Goal: Find specific page/section: Find specific page/section

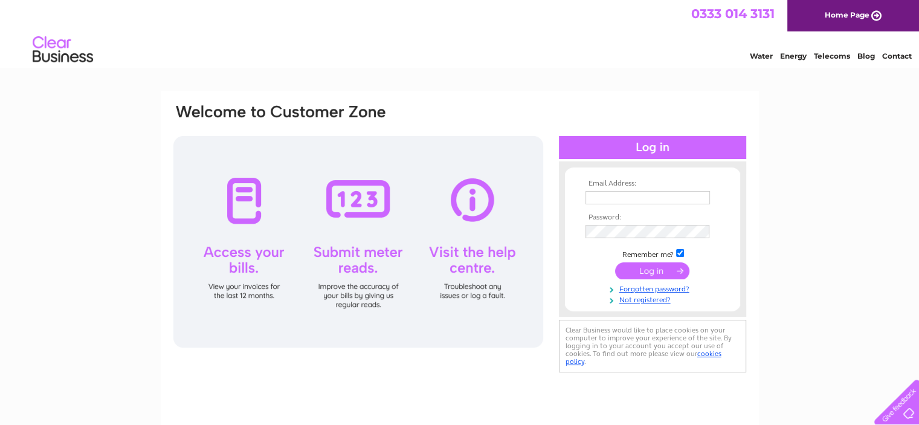
click at [602, 194] on input "text" at bounding box center [647, 197] width 124 height 13
type input "[EMAIL_ADDRESS][DOMAIN_NAME]"
click at [661, 277] on input "submit" at bounding box center [652, 271] width 74 height 17
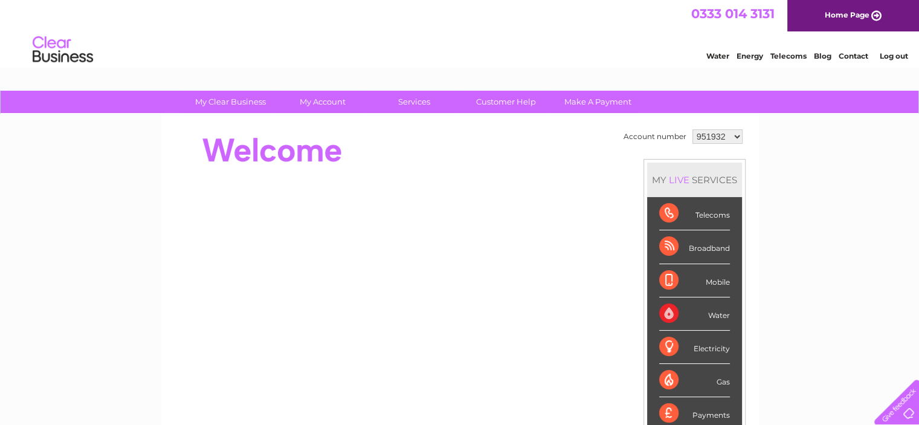
scroll to position [302, 0]
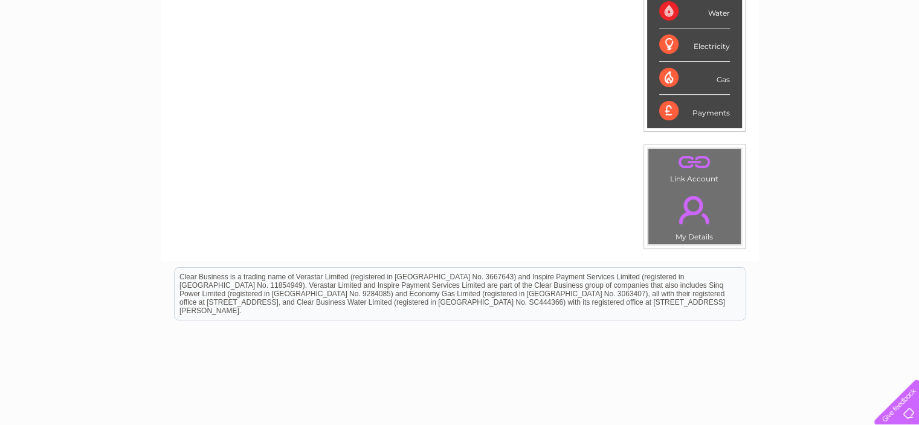
click at [712, 112] on div "Payments" at bounding box center [694, 111] width 71 height 33
click at [701, 113] on div "Payments" at bounding box center [694, 111] width 71 height 33
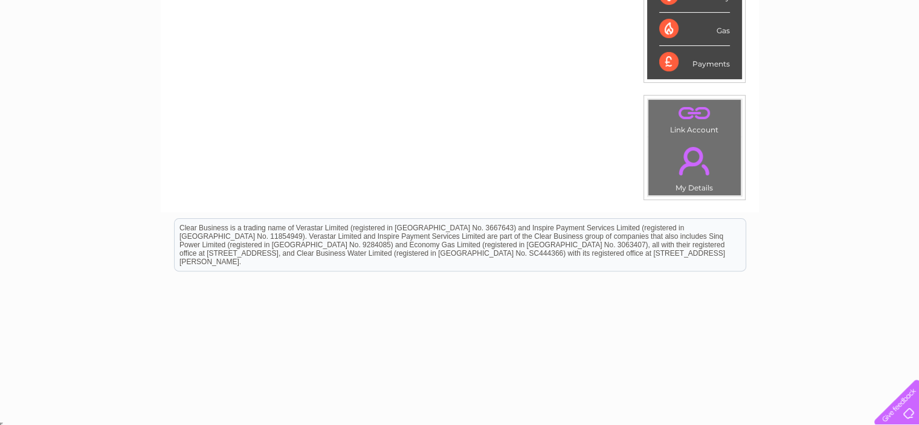
click at [701, 65] on div "Payments" at bounding box center [694, 62] width 71 height 33
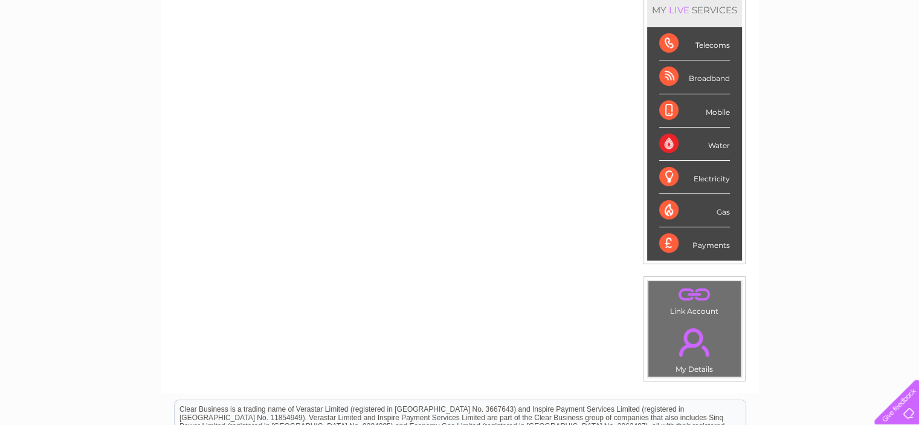
scroll to position [0, 0]
